Goal: Task Accomplishment & Management: Use online tool/utility

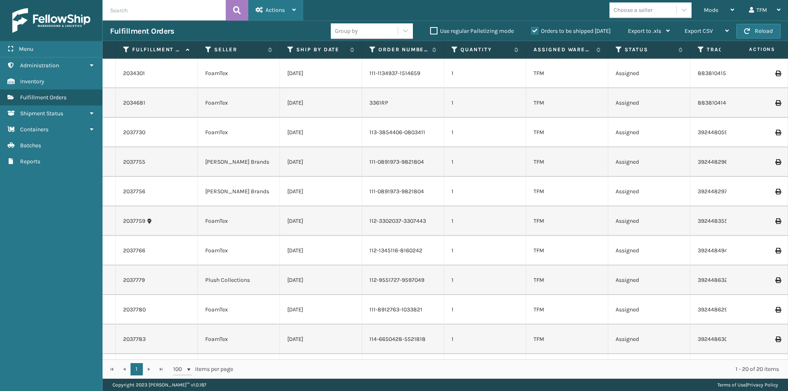
click at [280, 10] on span "Actions" at bounding box center [275, 10] width 19 height 7
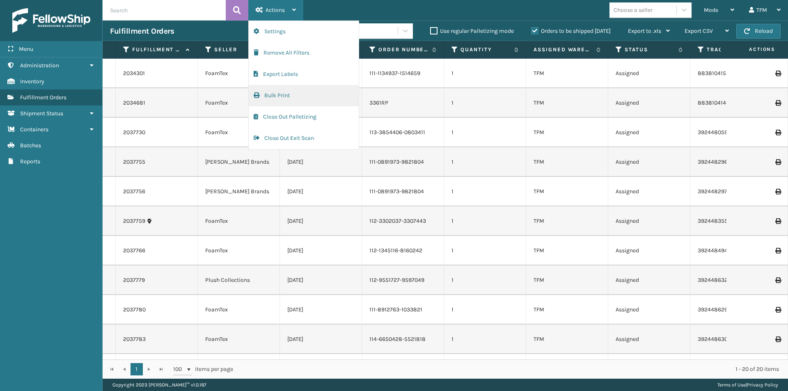
click at [281, 95] on button "Bulk Print" at bounding box center [304, 95] width 110 height 21
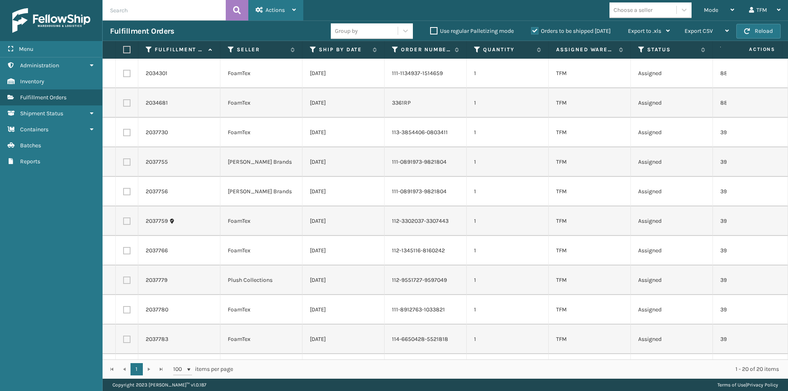
click at [266, 11] on span "Actions" at bounding box center [275, 10] width 19 height 7
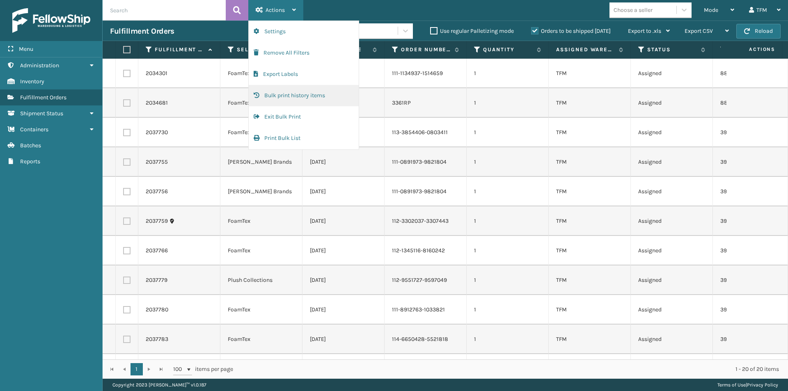
click at [295, 97] on button "Bulk print history items" at bounding box center [304, 95] width 110 height 21
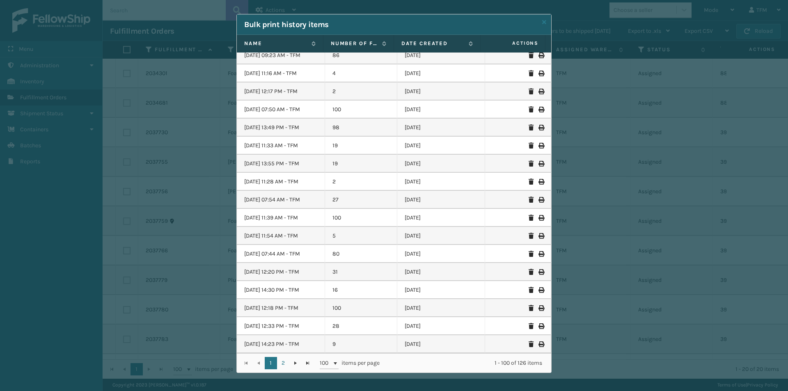
scroll to position [7, 0]
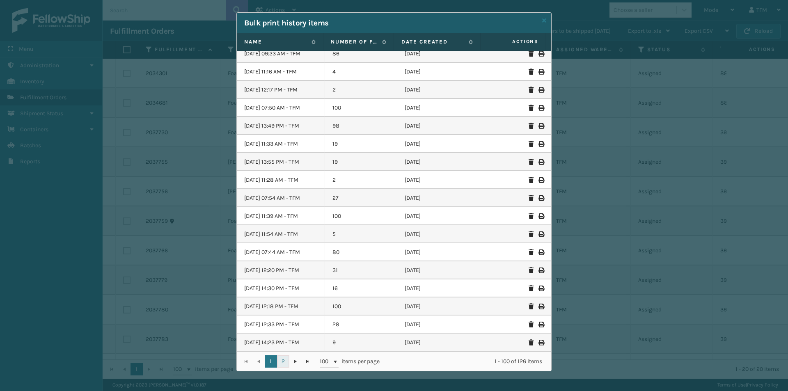
click at [282, 364] on link "2" at bounding box center [283, 362] width 12 height 12
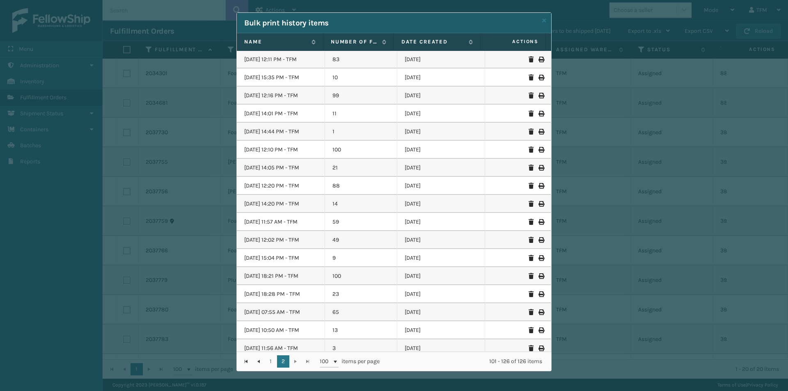
scroll to position [169, 0]
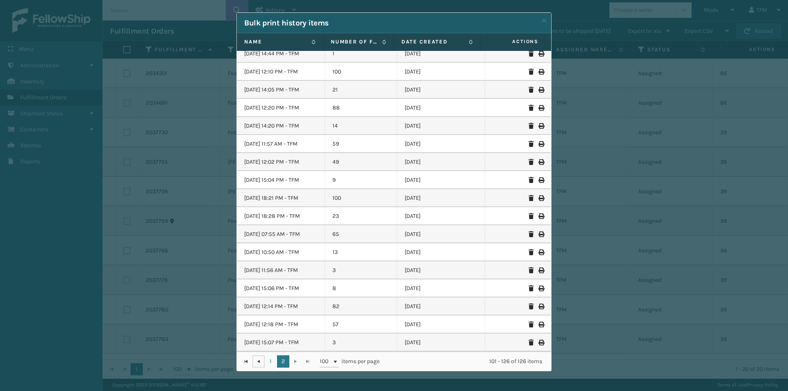
click at [255, 362] on span "Go to the previous page" at bounding box center [258, 362] width 7 height 7
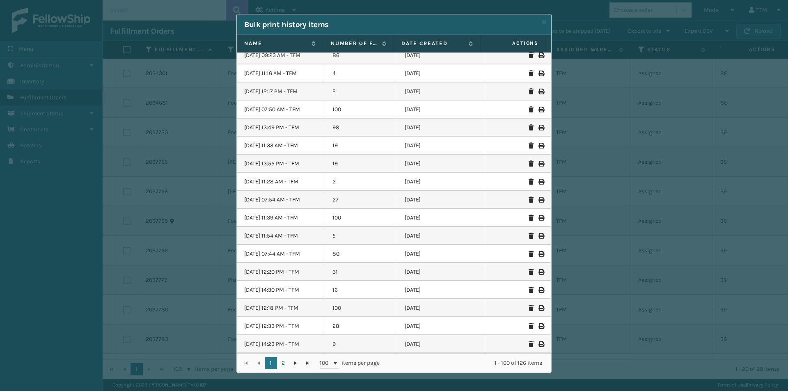
scroll to position [7, 0]
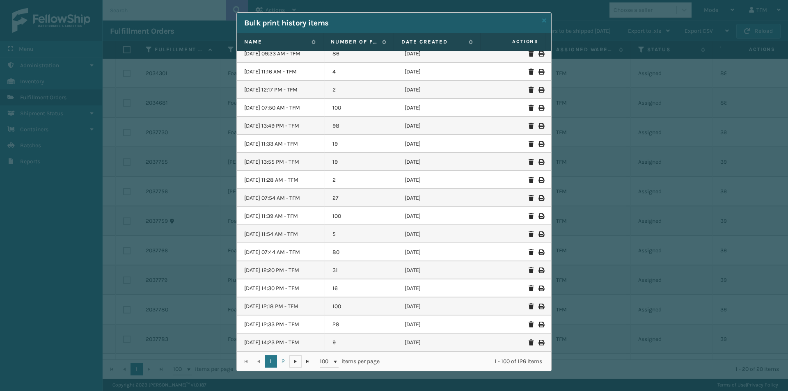
click at [292, 361] on span "Go to the next page" at bounding box center [295, 362] width 7 height 7
click at [435, 39] on label "Date created" at bounding box center [433, 41] width 63 height 7
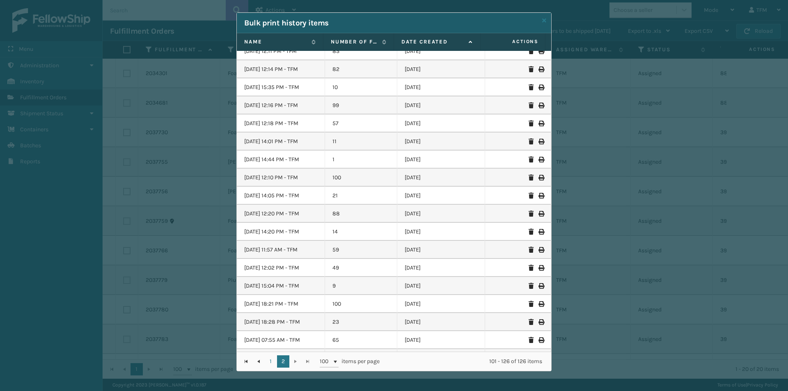
scroll to position [169, 0]
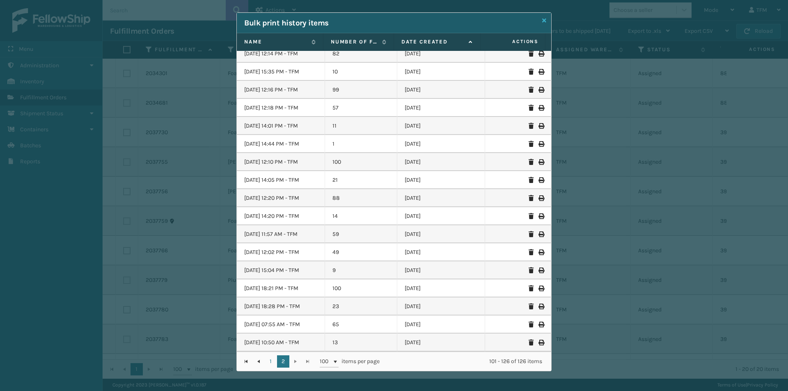
click at [542, 19] on icon at bounding box center [544, 21] width 4 height 6
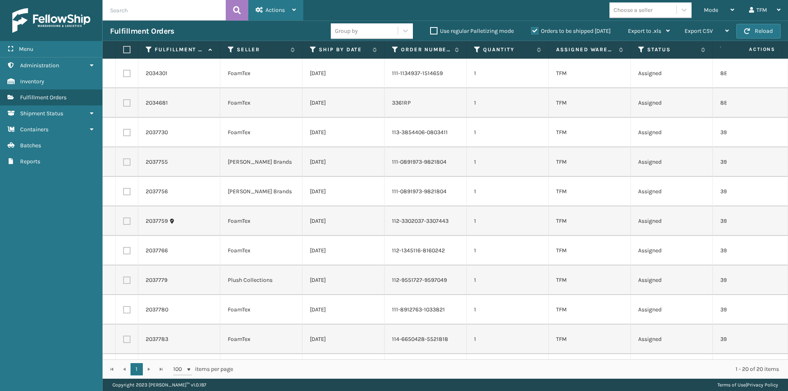
click at [293, 10] on icon at bounding box center [294, 10] width 4 height 6
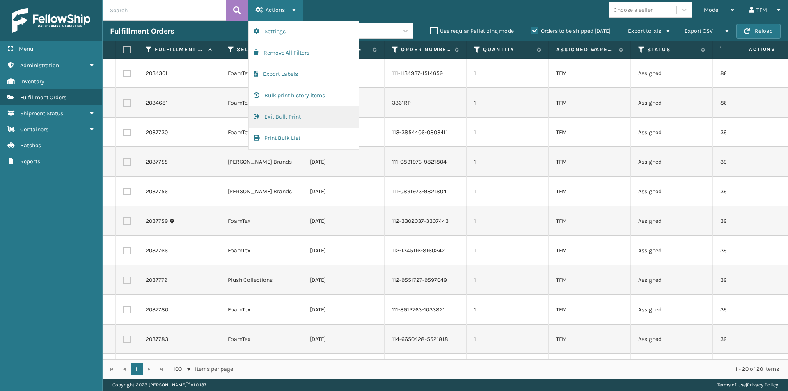
click at [285, 119] on button "Exit Bulk Print" at bounding box center [304, 116] width 110 height 21
